Goal: Information Seeking & Learning: Compare options

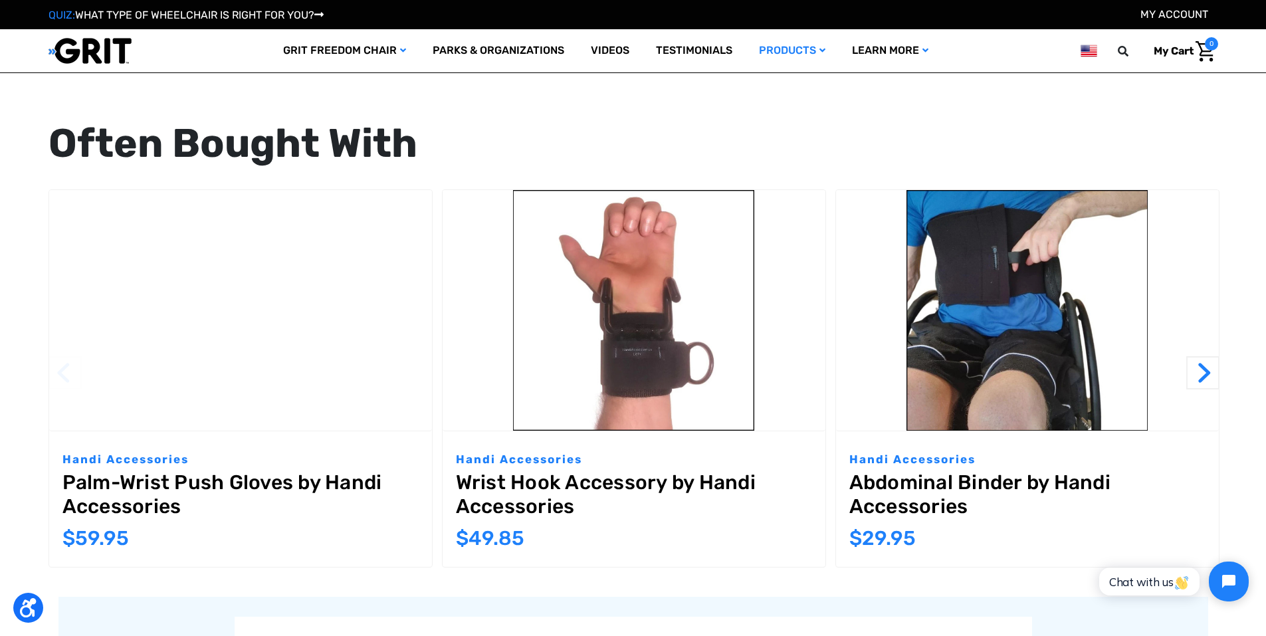
scroll to position [1263, 0]
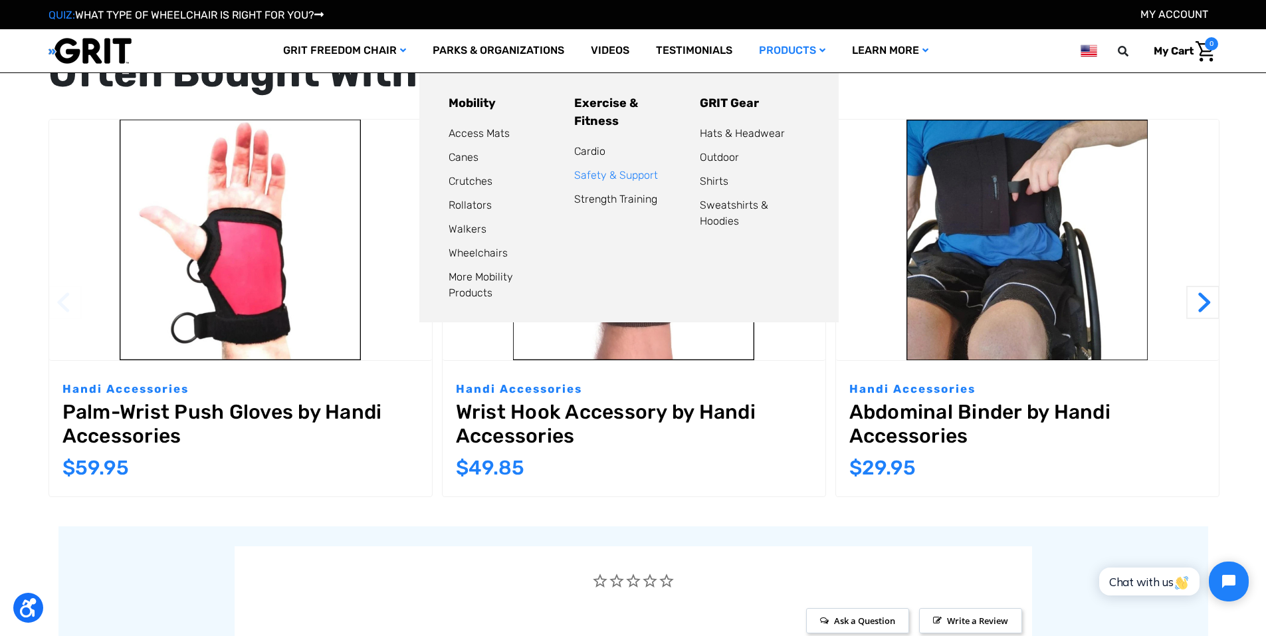
click at [603, 169] on link "Safety & Support" at bounding box center [616, 175] width 84 height 13
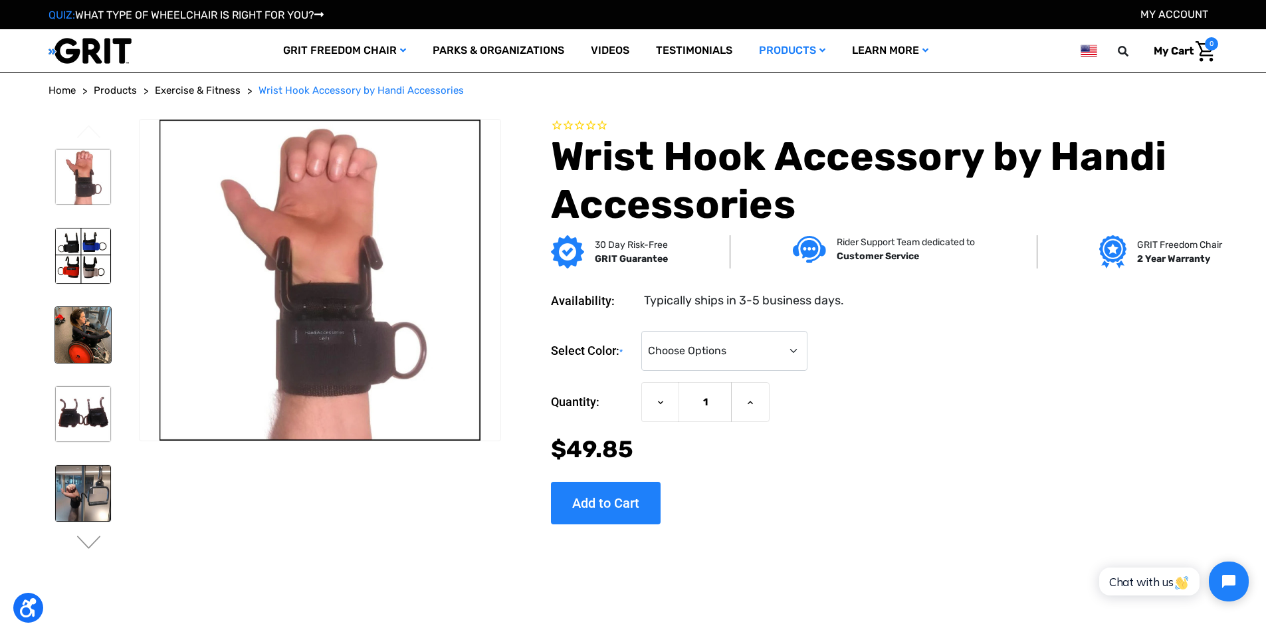
click at [86, 351] on img at bounding box center [83, 335] width 56 height 56
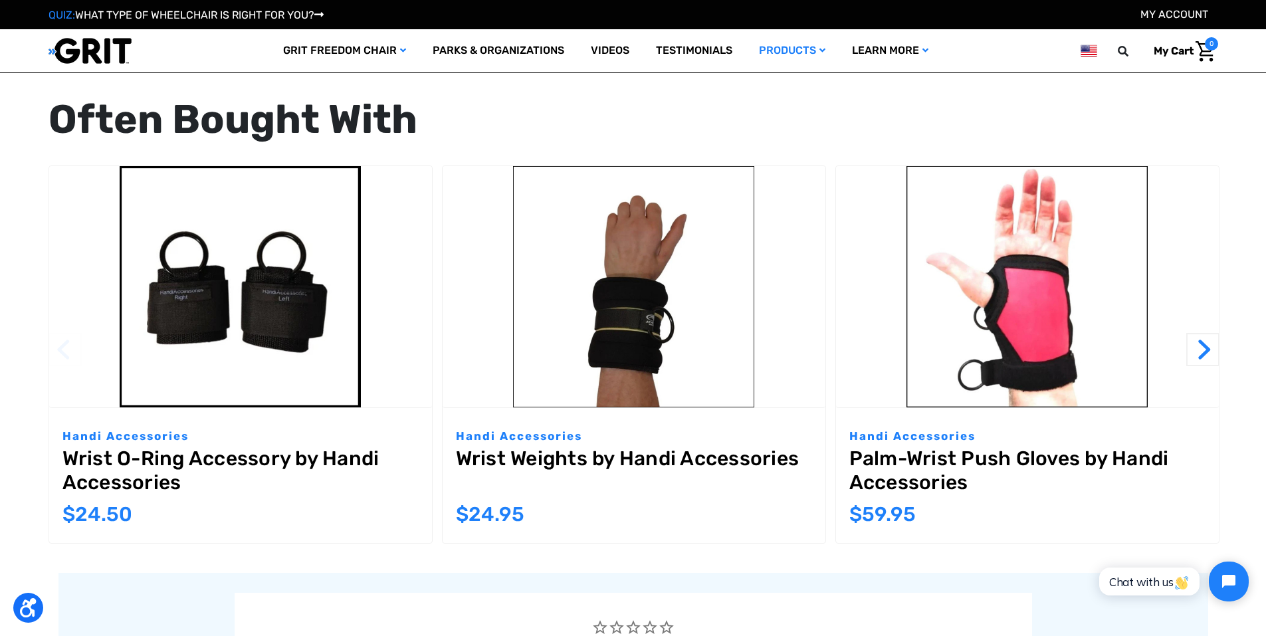
scroll to position [1595, 0]
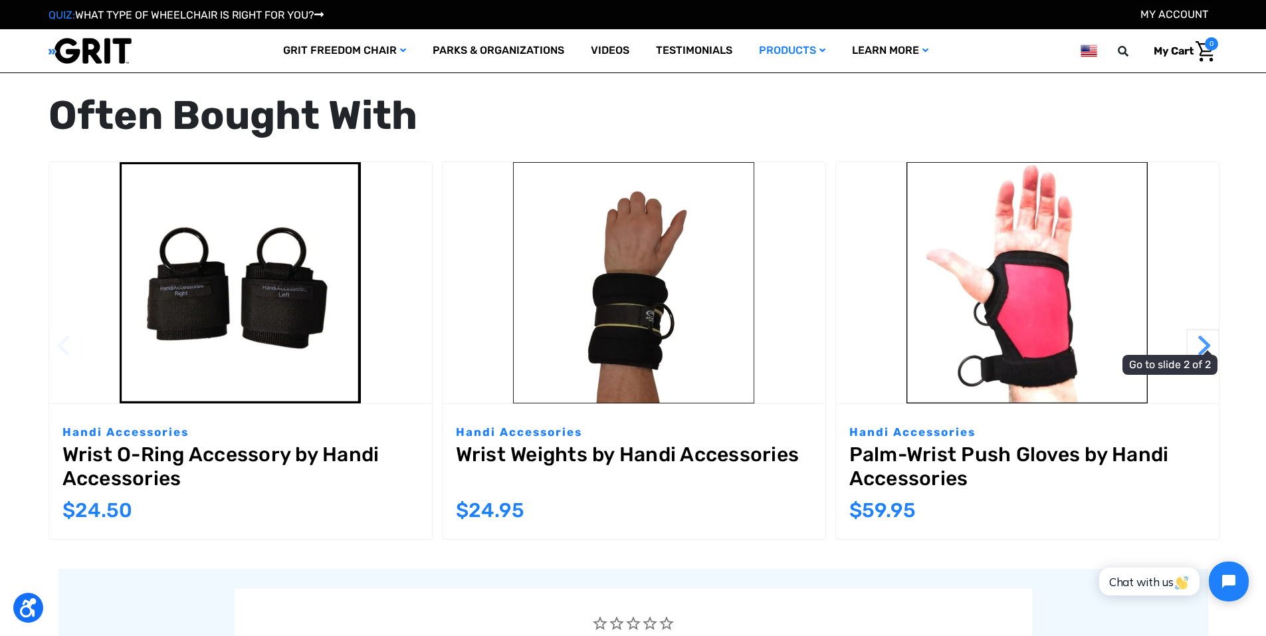
click at [1193, 341] on button "Next" at bounding box center [1202, 345] width 33 height 33
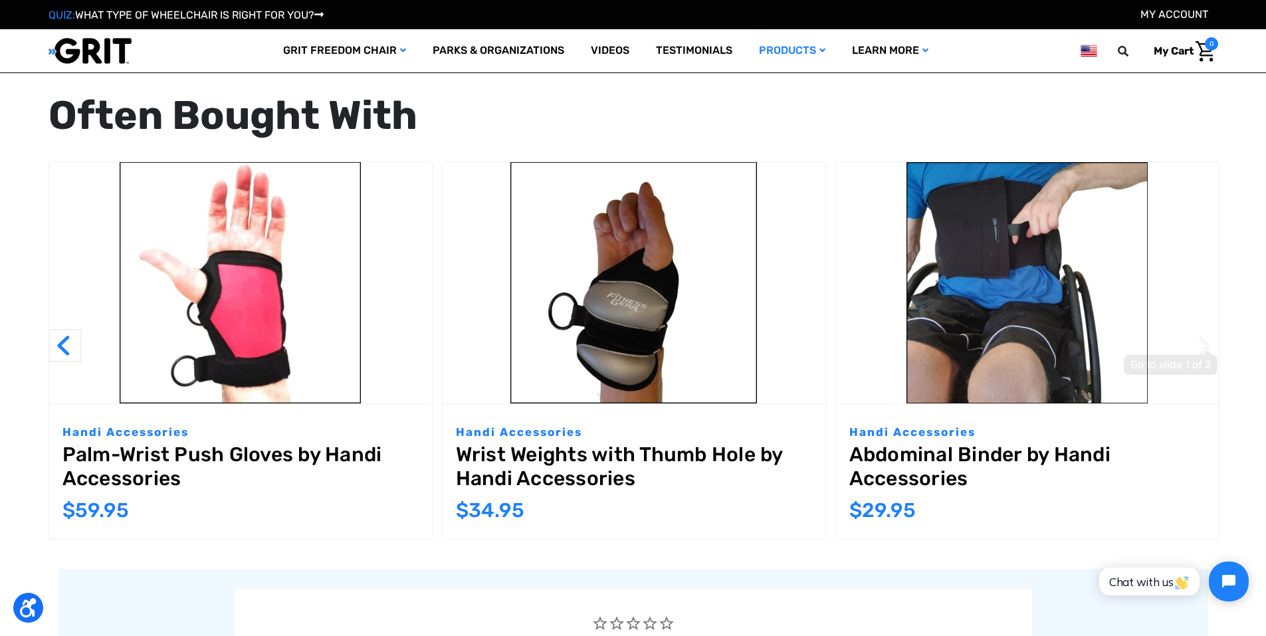
click at [1193, 341] on button "Next" at bounding box center [1202, 345] width 33 height 33
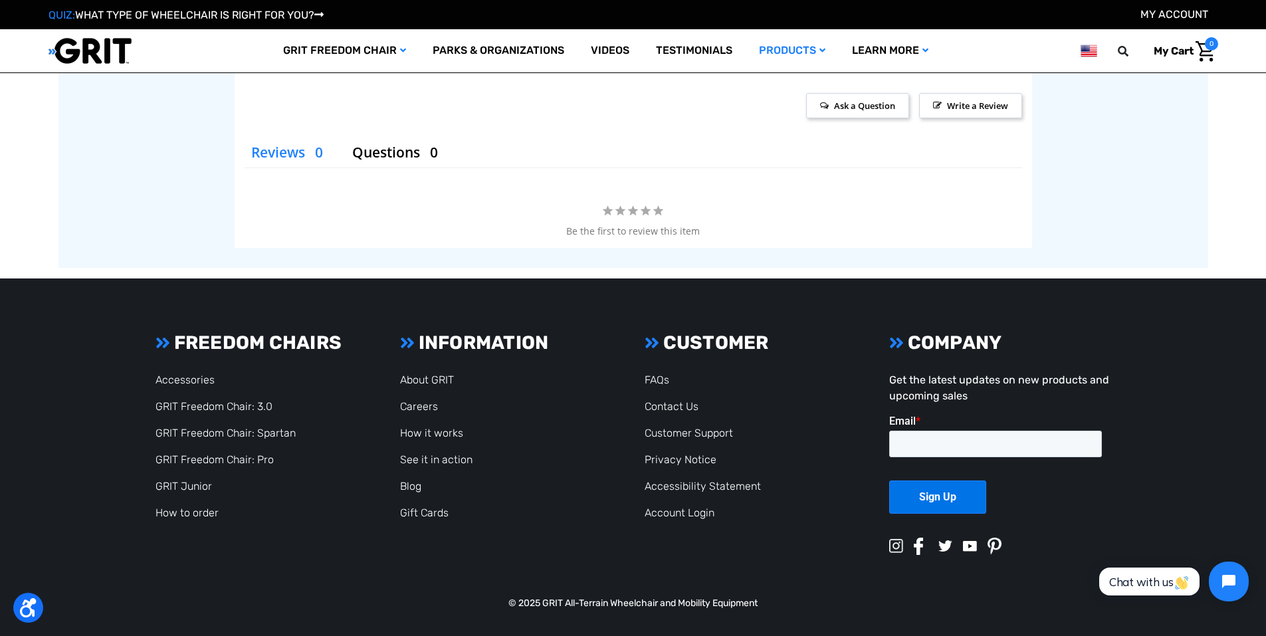
scroll to position [2153, 0]
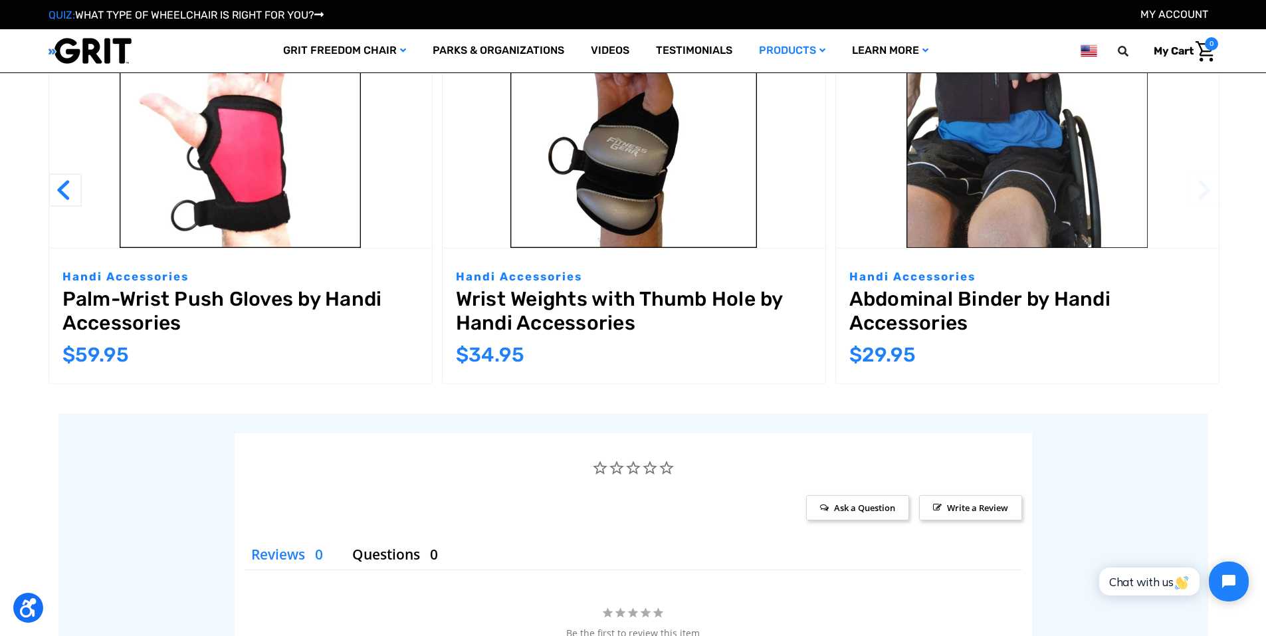
drag, startPoint x: 1167, startPoint y: 485, endPoint x: 1104, endPoint y: 140, distance: 350.5
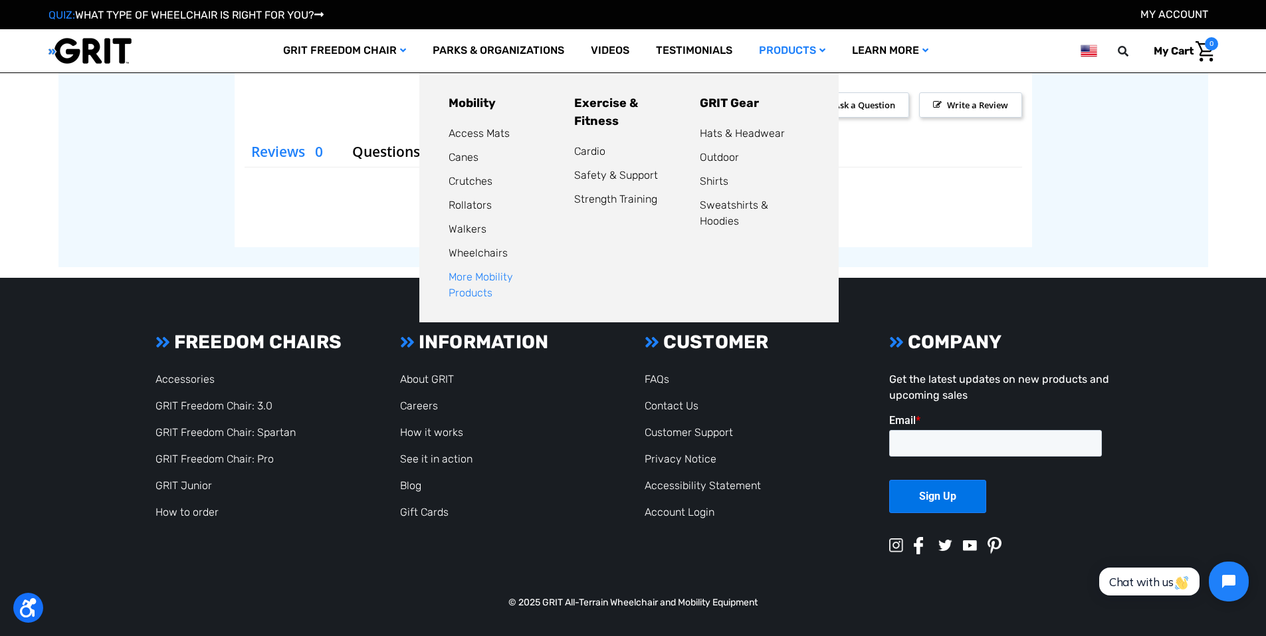
click at [510, 276] on link "More Mobility Products" at bounding box center [481, 284] width 64 height 29
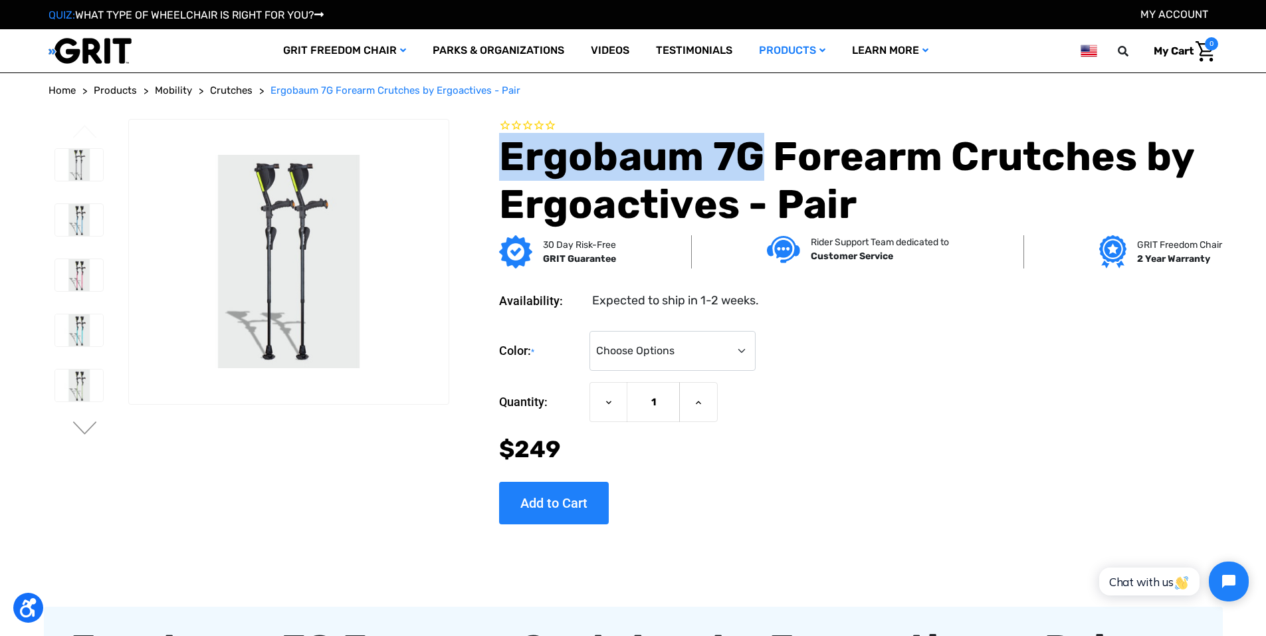
drag, startPoint x: 494, startPoint y: 166, endPoint x: 760, endPoint y: 169, distance: 265.8
click at [760, 169] on section "Ergobaum 7G Forearm Crutches by Ergoactives - Pair" at bounding box center [838, 174] width 768 height 110
copy h1 "Ergobaum 7G"
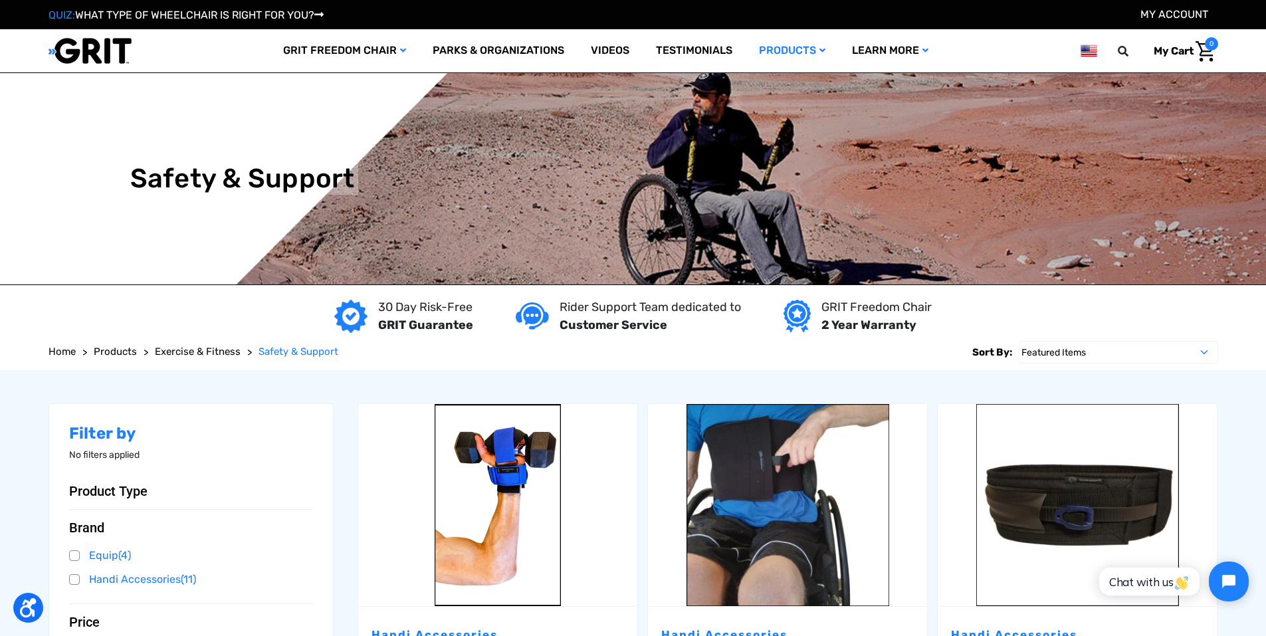
drag, startPoint x: 180, startPoint y: 302, endPoint x: 182, endPoint y: 124, distance: 178.8
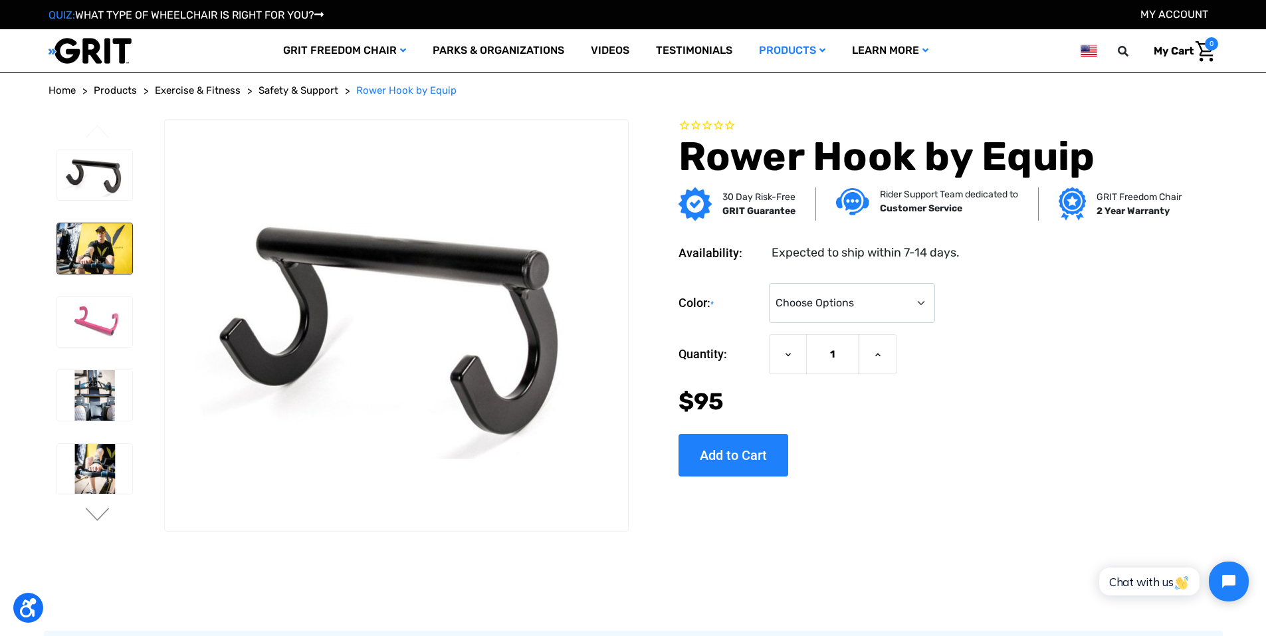
click at [77, 239] on img at bounding box center [94, 248] width 75 height 51
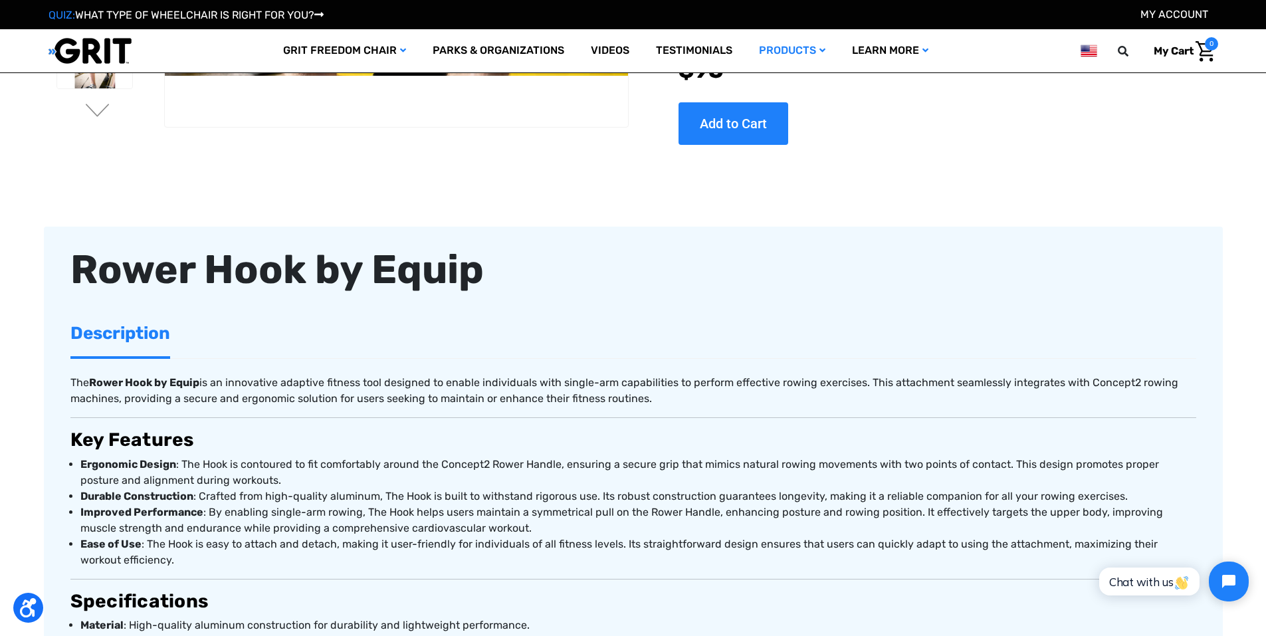
scroll to position [332, 0]
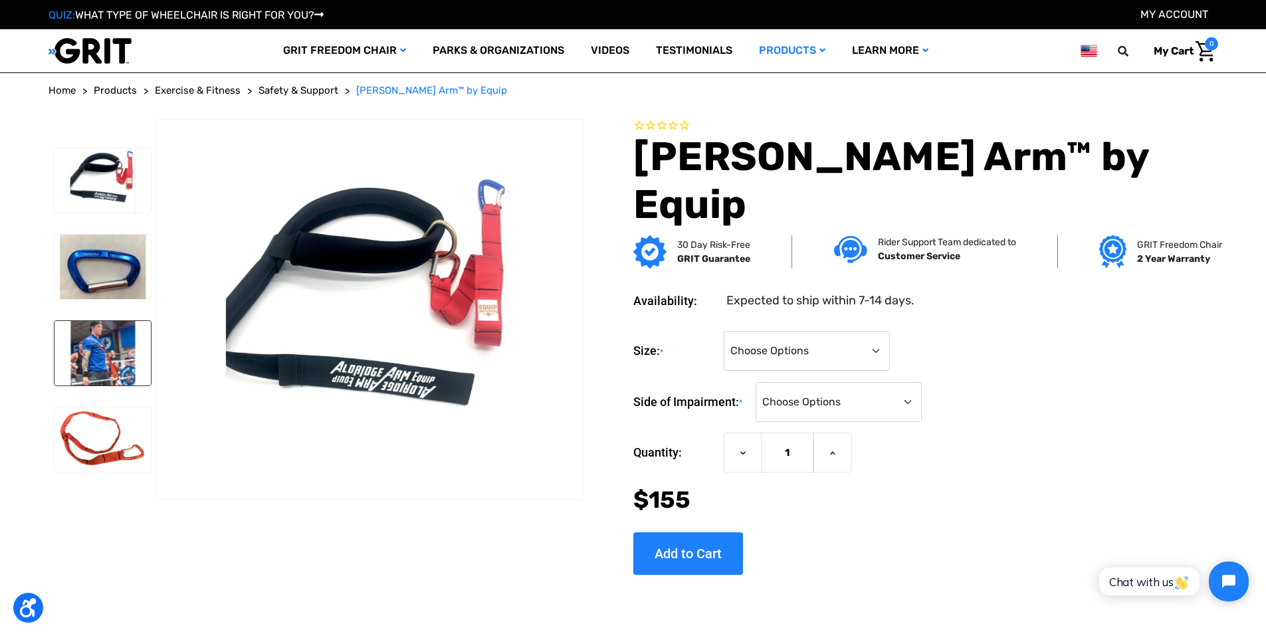
click at [100, 375] on img at bounding box center [102, 353] width 96 height 64
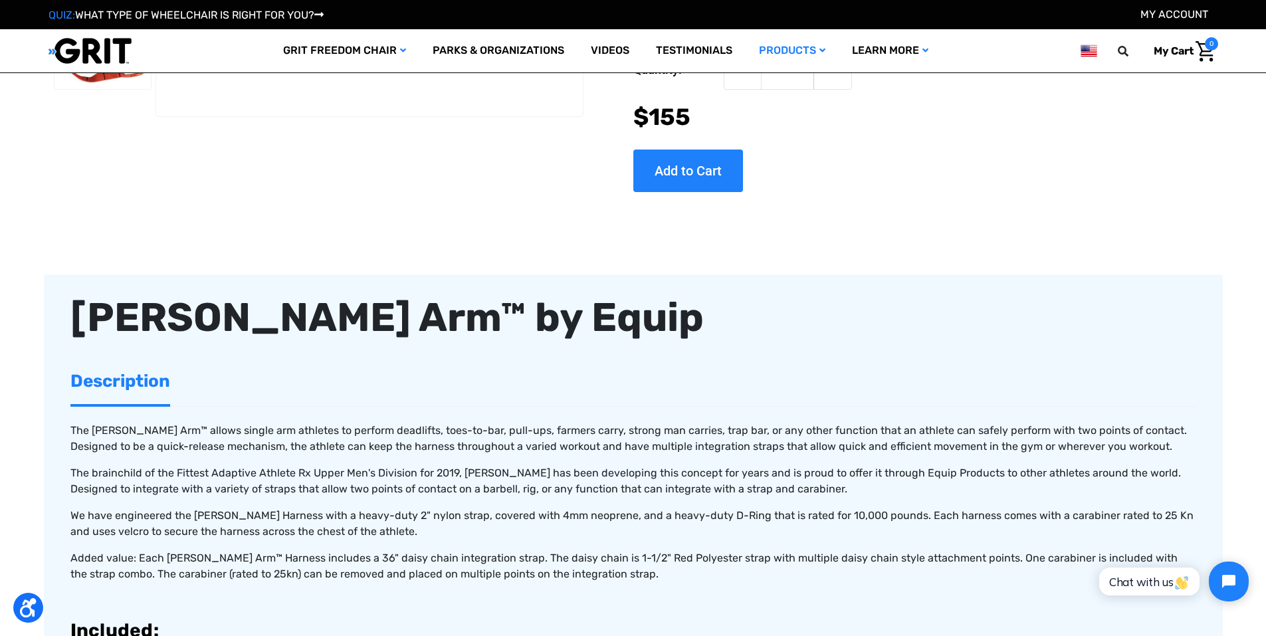
scroll to position [332, 0]
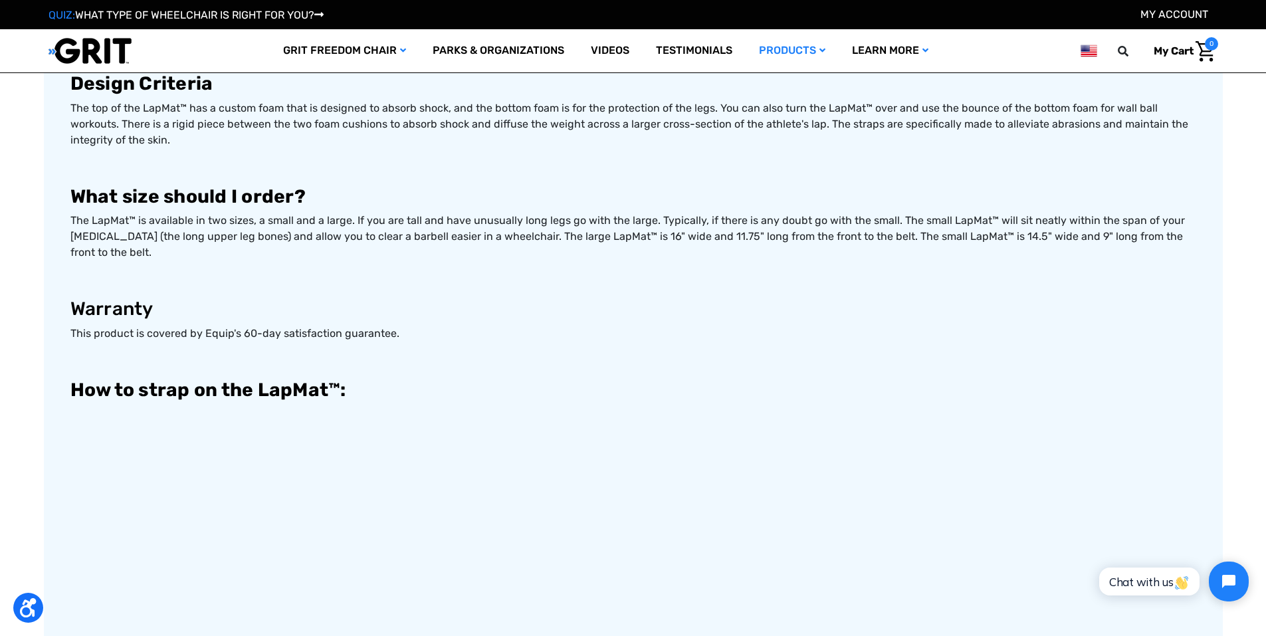
scroll to position [1063, 0]
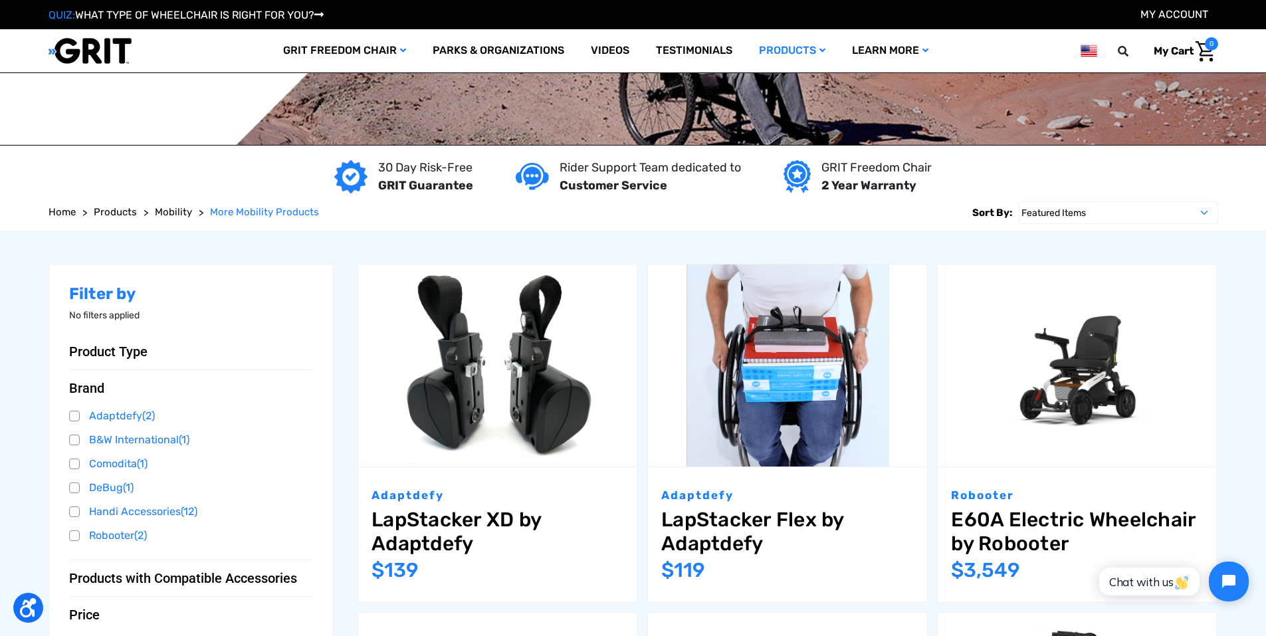
drag, startPoint x: 430, startPoint y: 544, endPoint x: 480, endPoint y: 569, distance: 56.2
click at [480, 569] on div "Now: $139" at bounding box center [497, 571] width 253 height 30
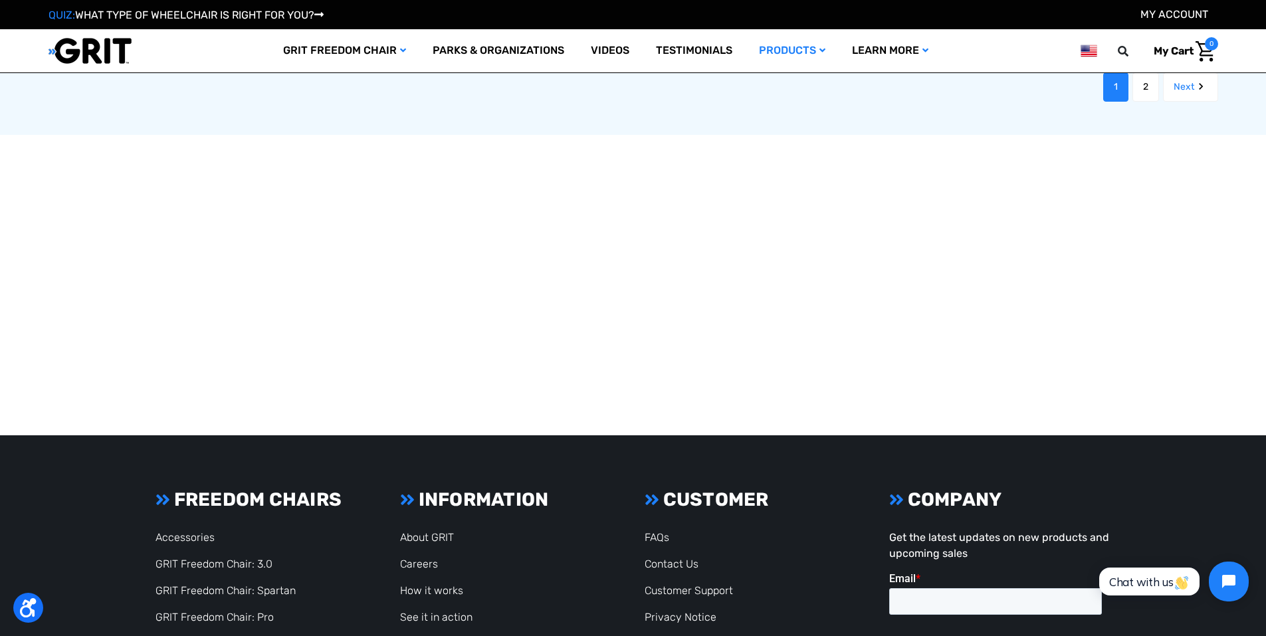
scroll to position [2060, 0]
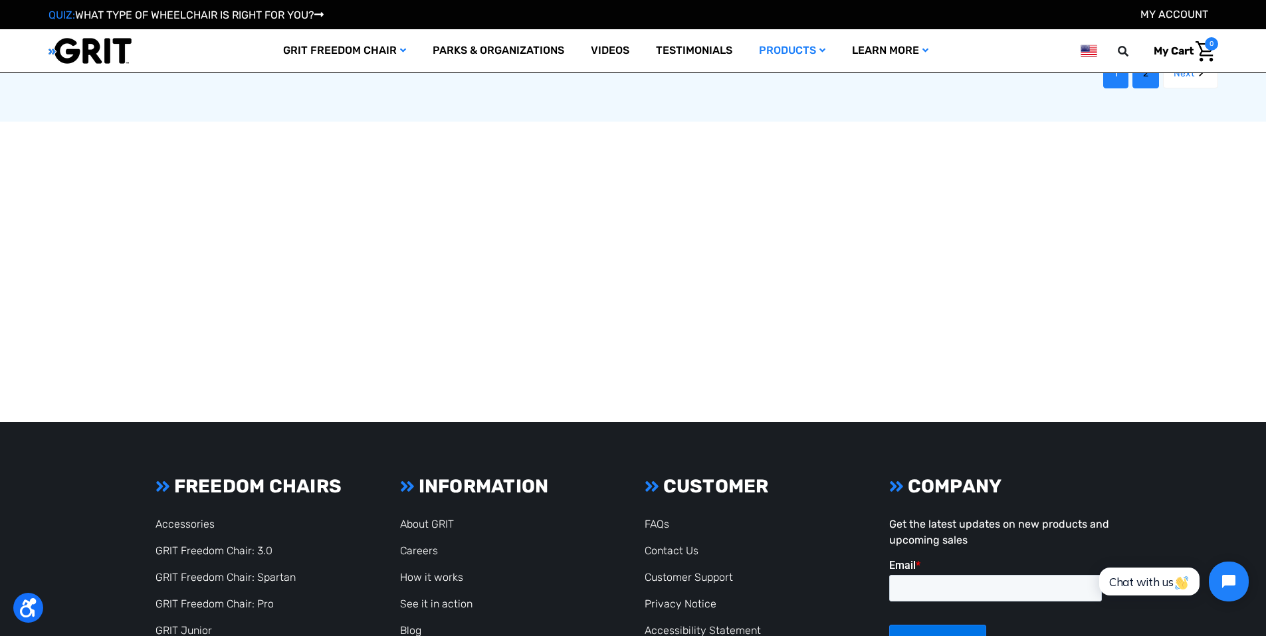
click at [1145, 79] on link "2" at bounding box center [1145, 73] width 27 height 29
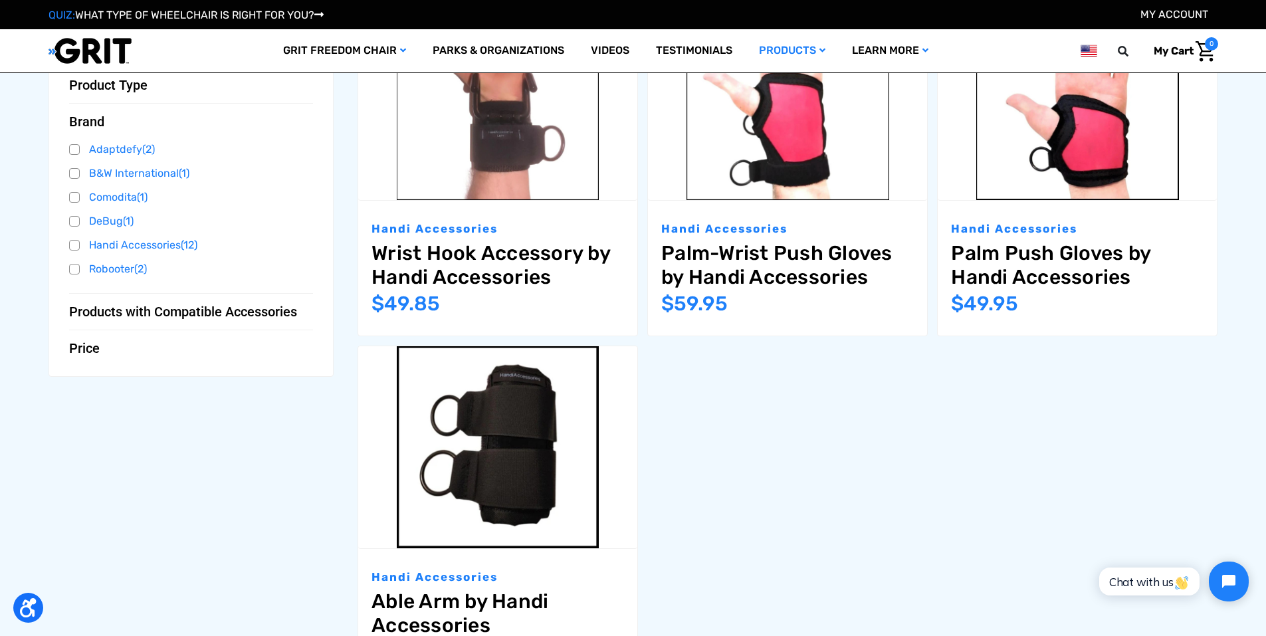
scroll to position [332, 0]
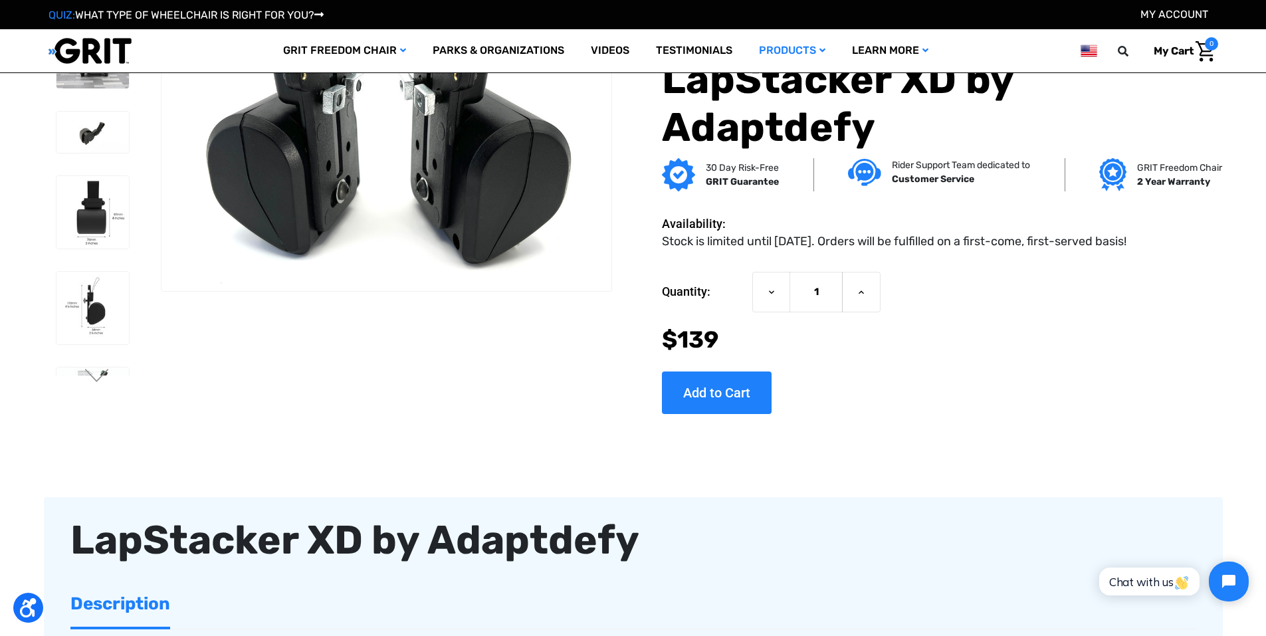
scroll to position [465, 0]
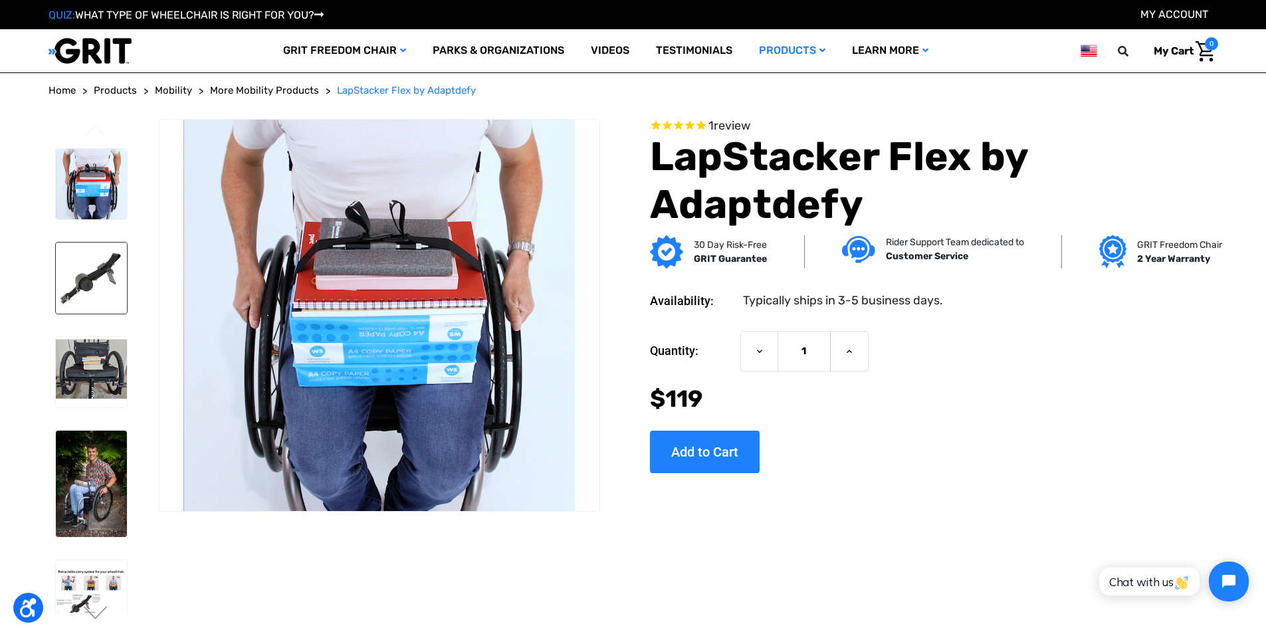
click at [92, 289] on img at bounding box center [91, 278] width 71 height 71
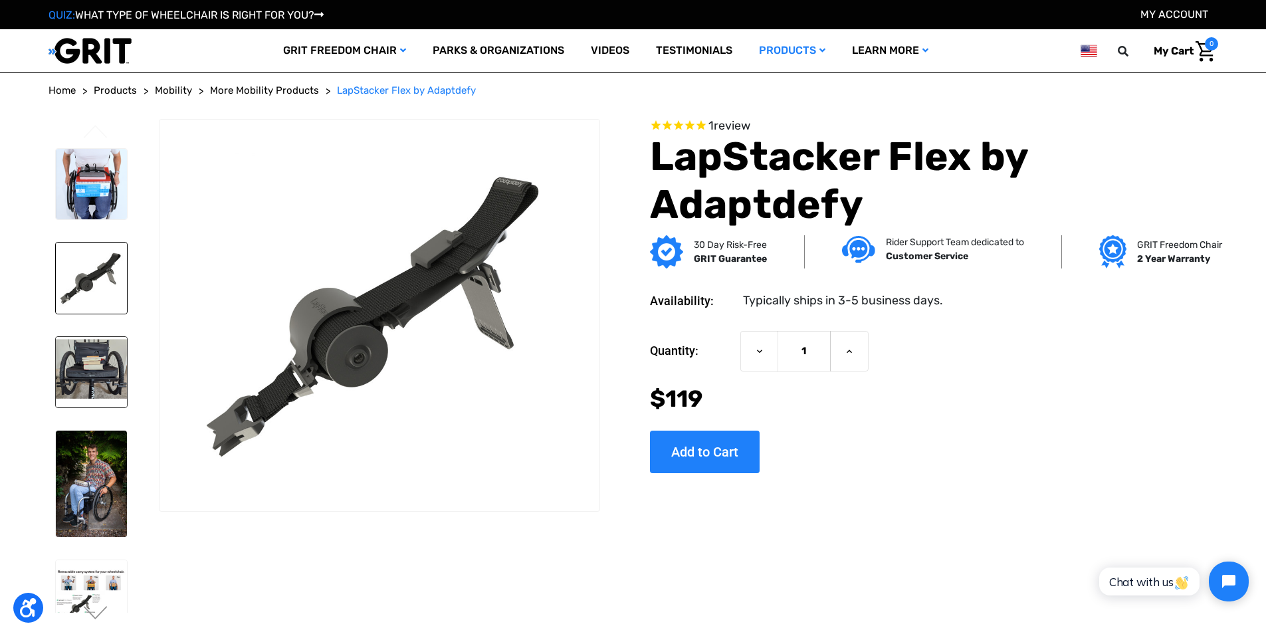
click at [100, 377] on img at bounding box center [91, 372] width 71 height 71
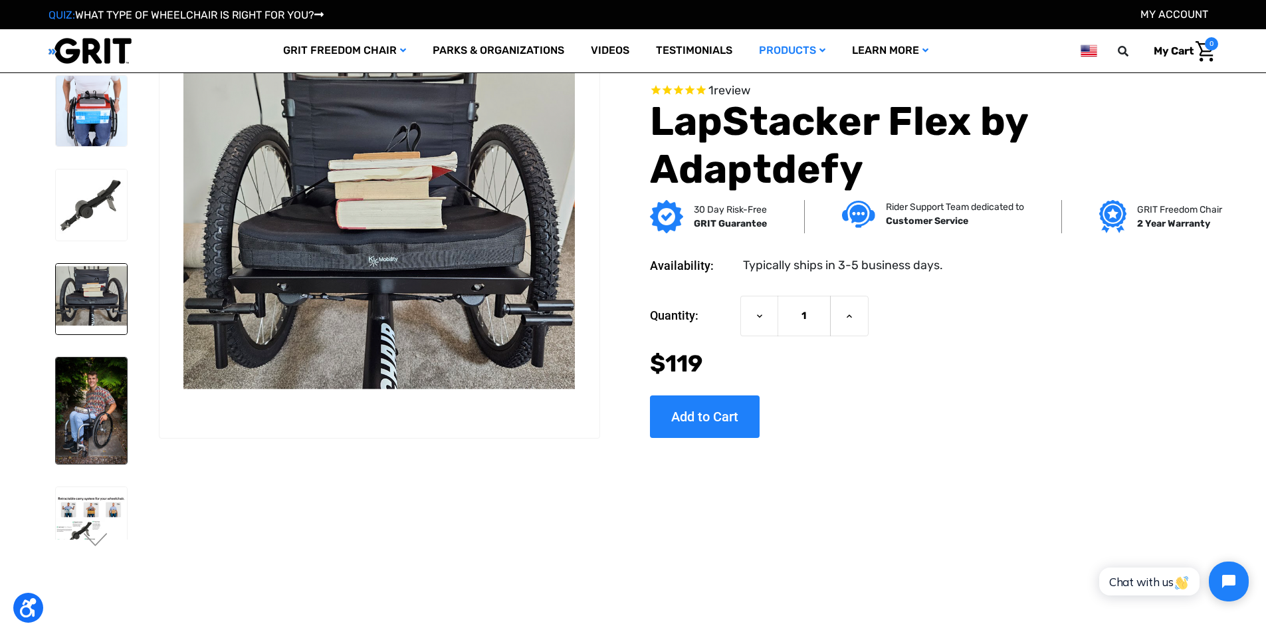
scroll to position [66, 0]
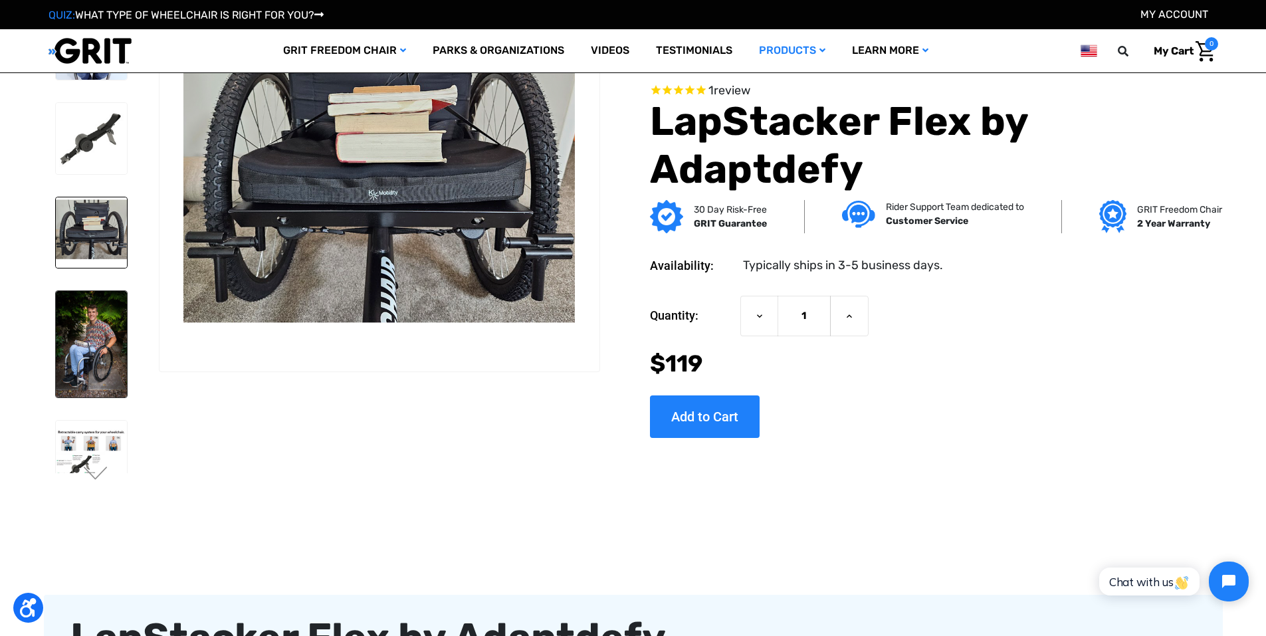
click at [79, 375] on img at bounding box center [91, 344] width 71 height 106
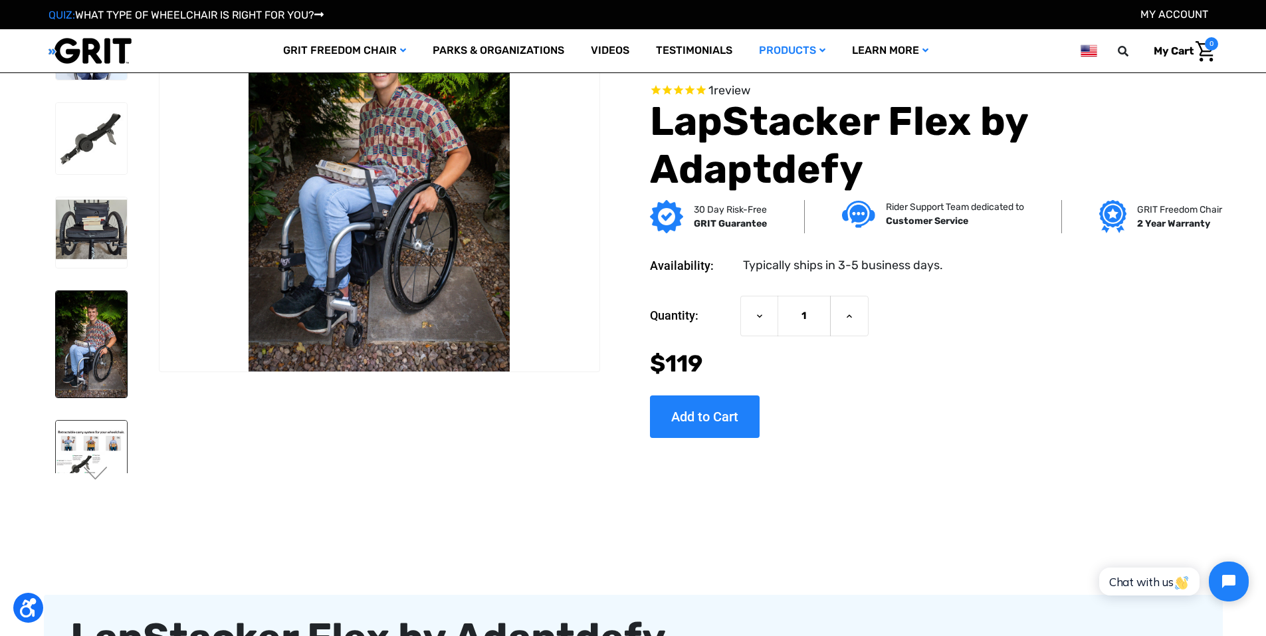
click at [99, 441] on img at bounding box center [91, 456] width 71 height 71
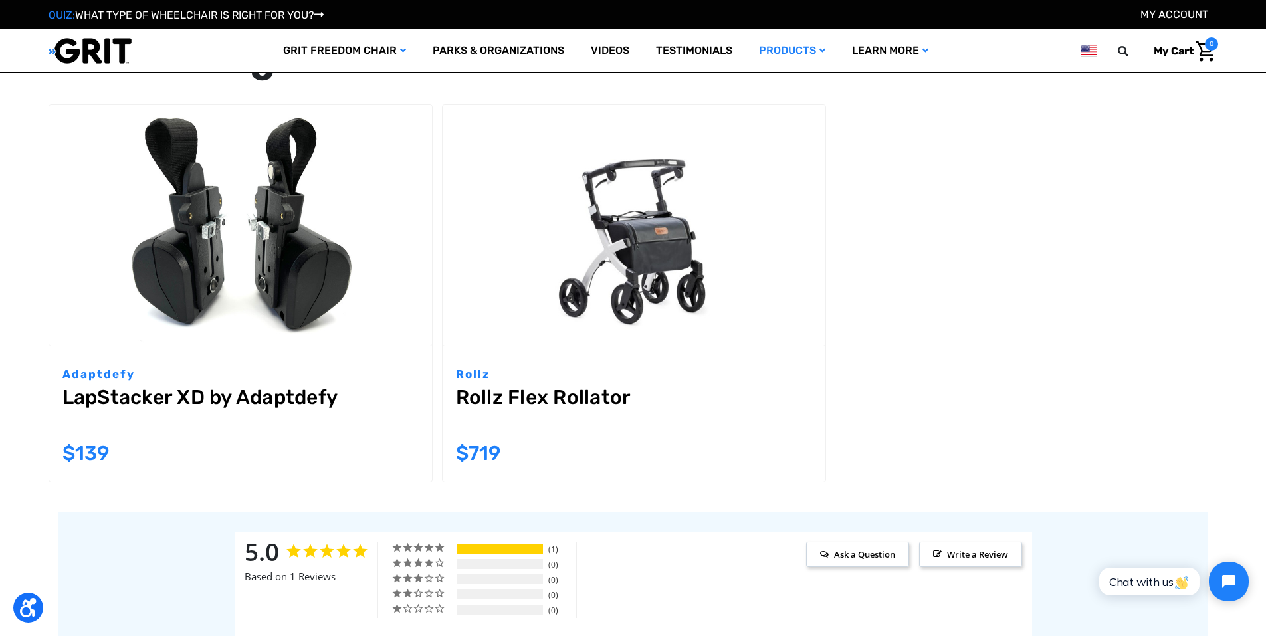
scroll to position [1728, 0]
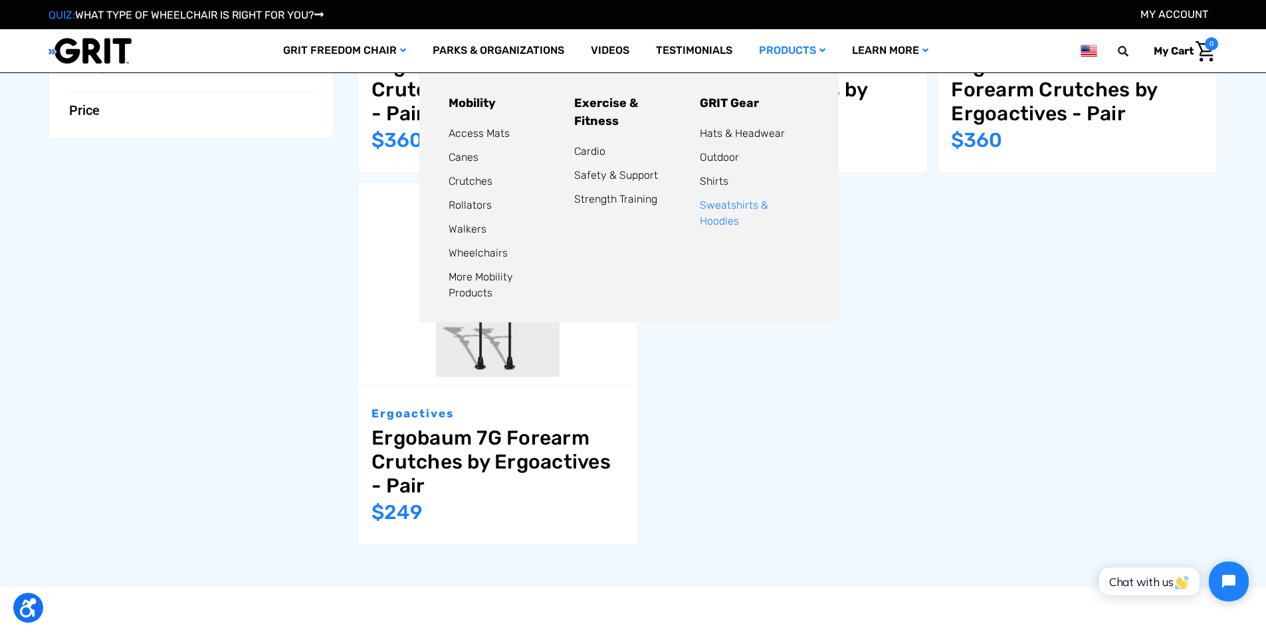
scroll to position [665, 0]
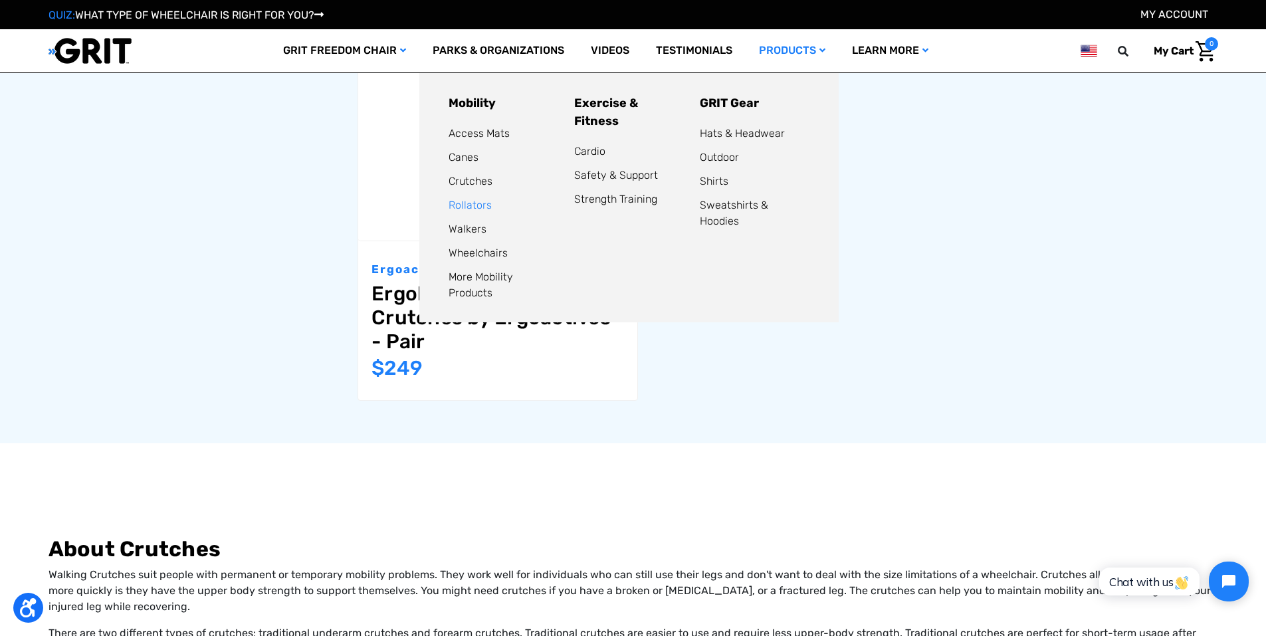
click at [465, 209] on link "Rollators" at bounding box center [470, 205] width 43 height 13
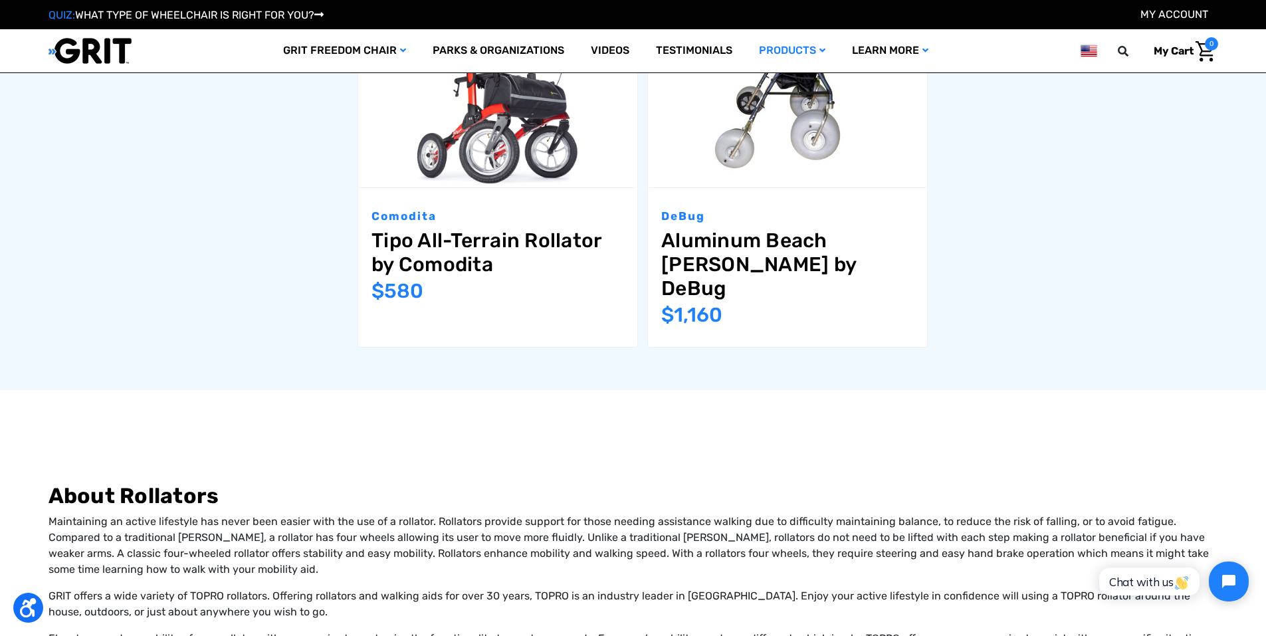
scroll to position [1794, 0]
